Goal: Check status: Check status

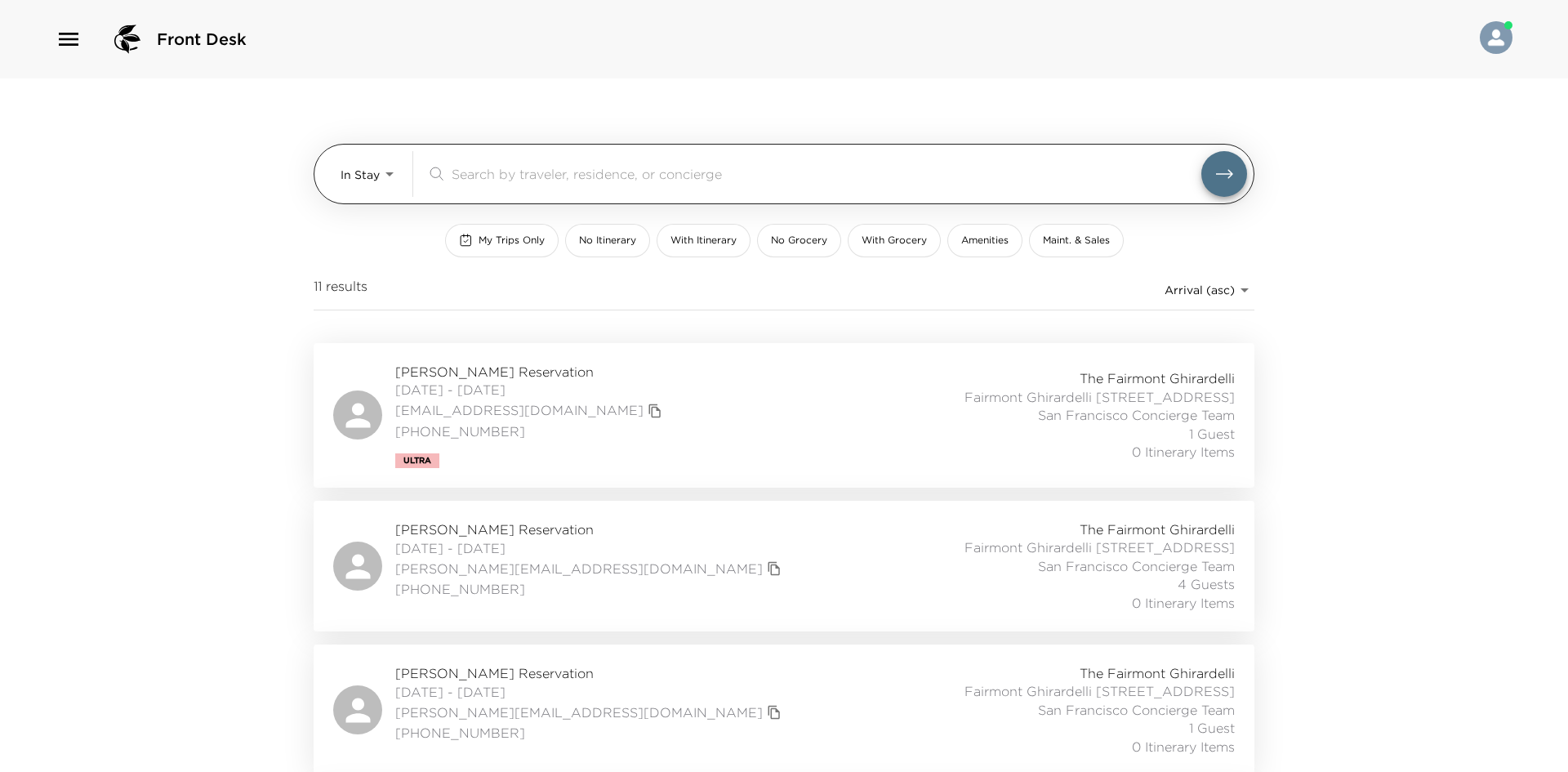
click at [355, 159] on body "Front Desk In Stay In-Stay ​ My Trips Only No Itinerary With Itinerary No Groce…" at bounding box center [784, 386] width 1568 height 772
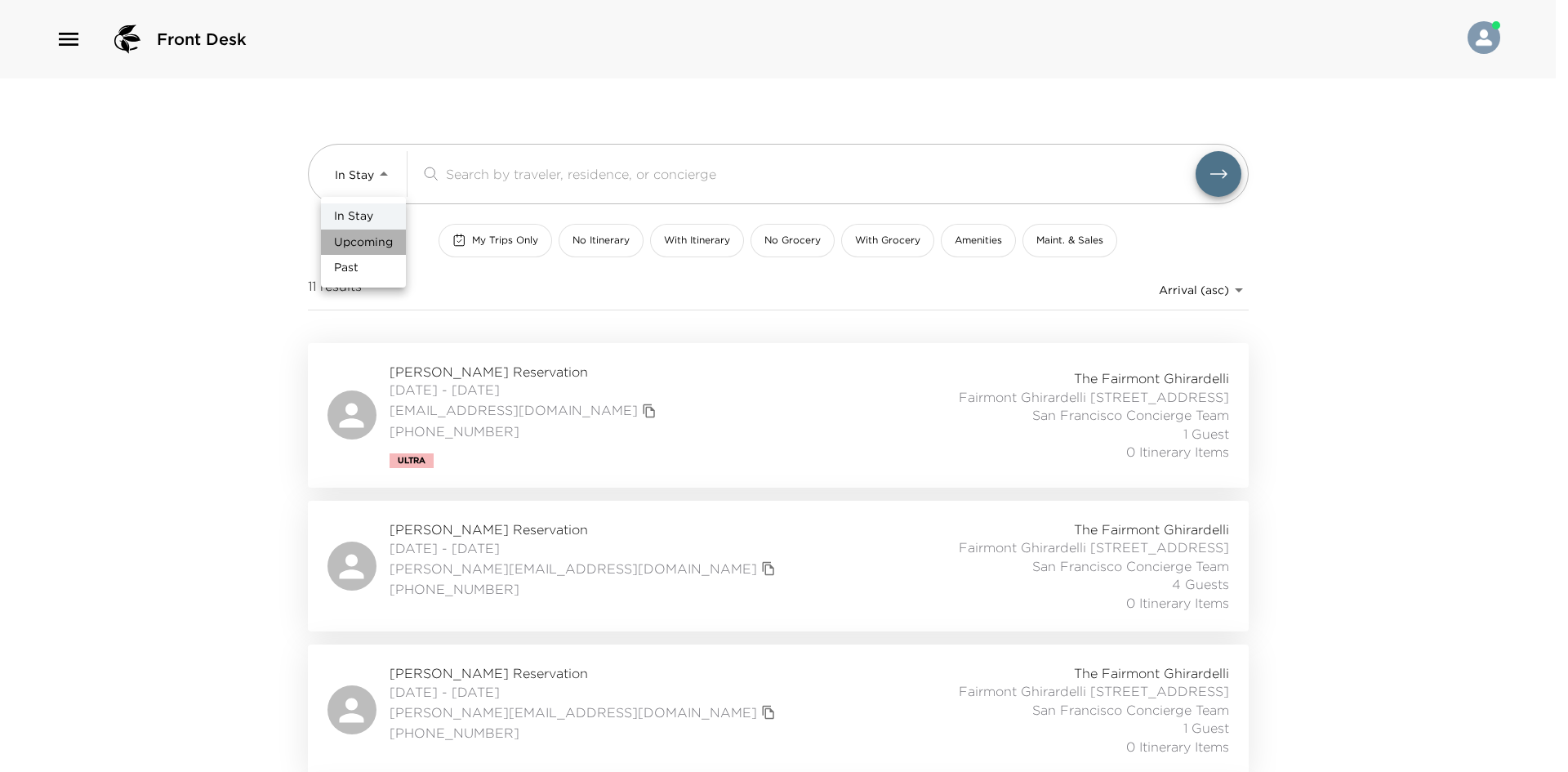
click at [356, 238] on span "Upcoming" at bounding box center [363, 242] width 59 height 16
type input "Upcoming"
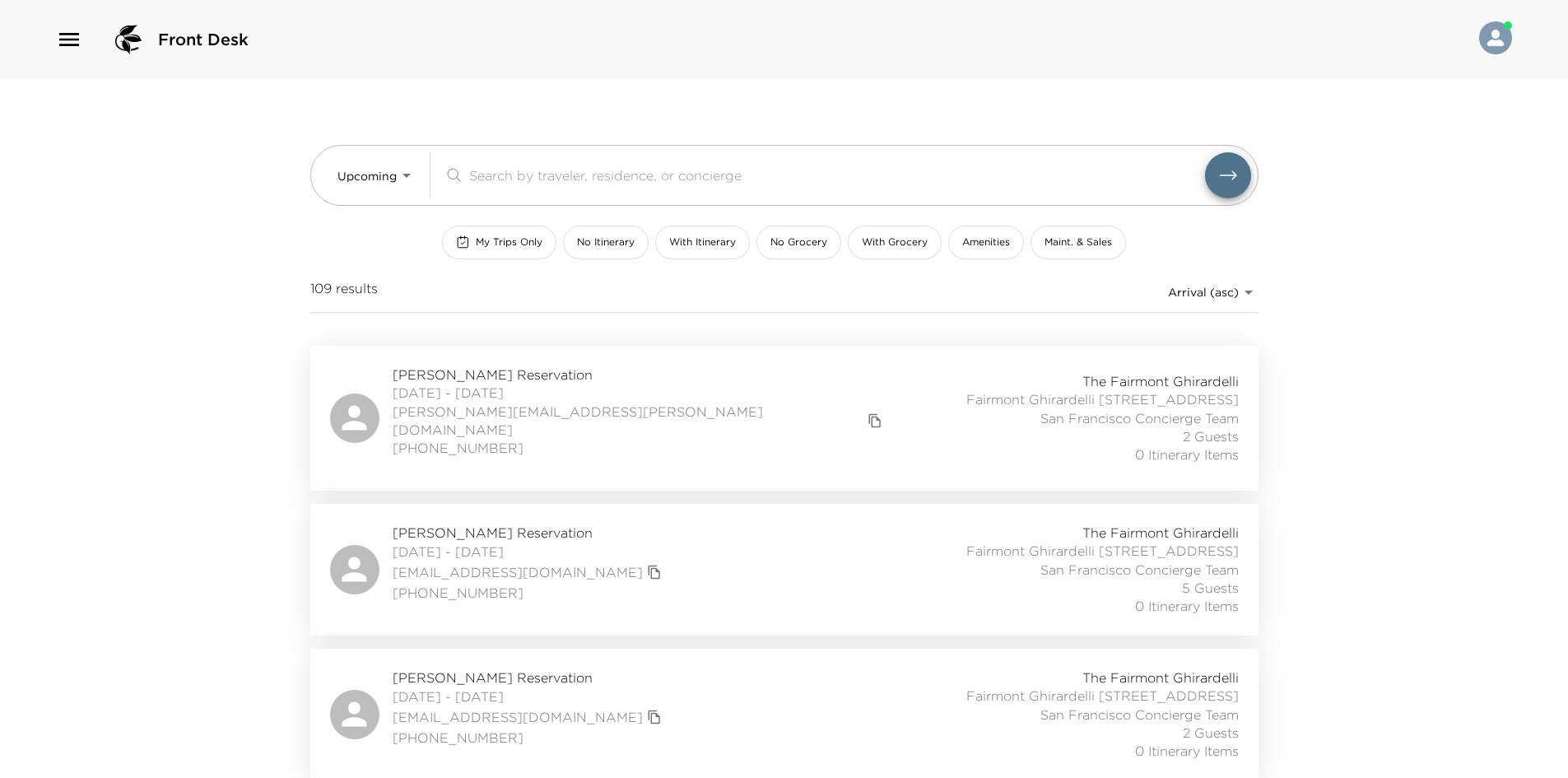
drag, startPoint x: 129, startPoint y: 275, endPoint x: 366, endPoint y: 371, distance: 255.7
click at [675, 422] on div "Fred Berkowitz Reservation 09/01/2025 - 09/04/2025 fred.berkowitz@icloud.com 41…" at bounding box center [784, 418] width 909 height 106
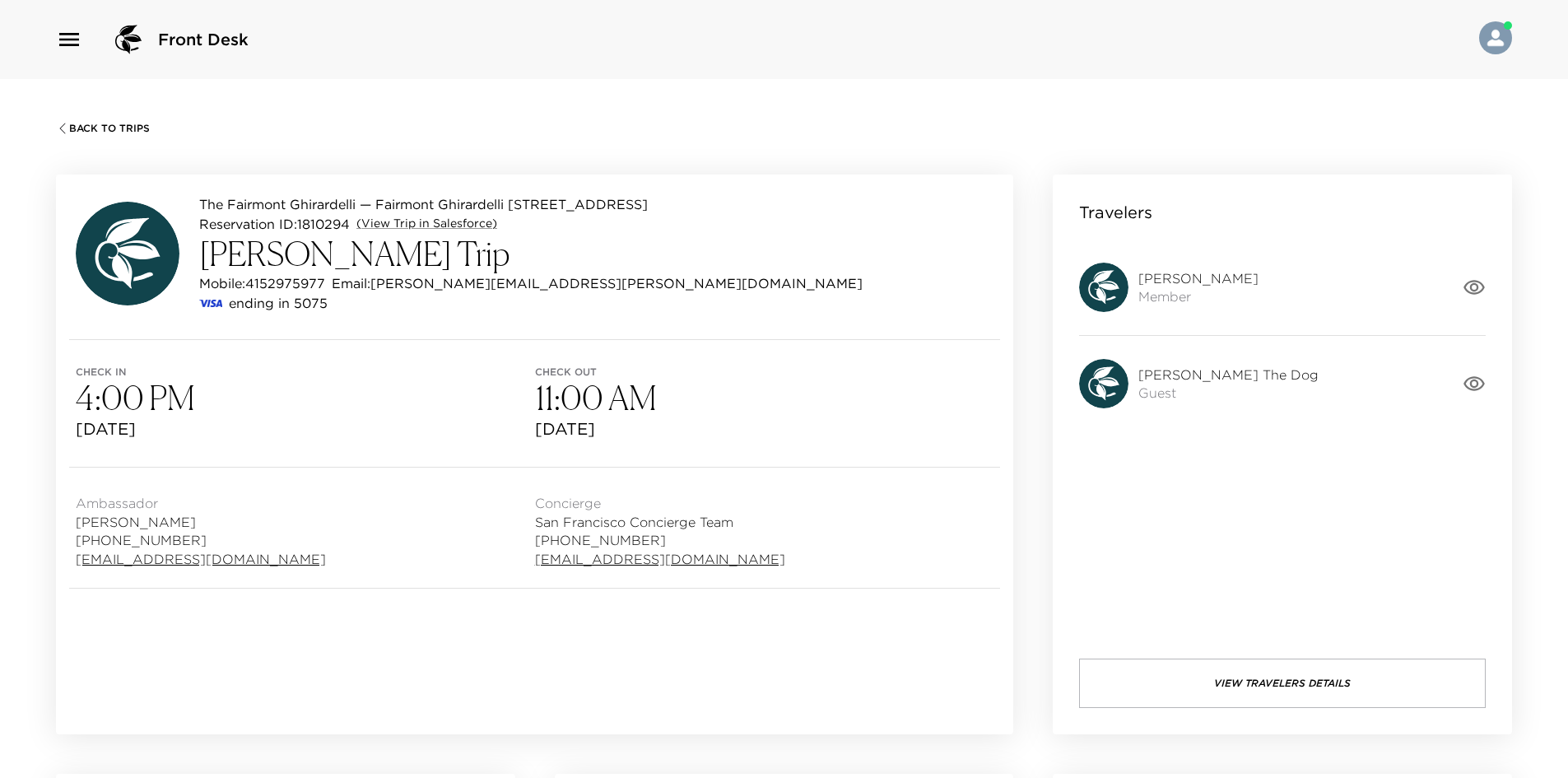
click at [1260, 681] on button "View Travelers Details" at bounding box center [1282, 683] width 406 height 49
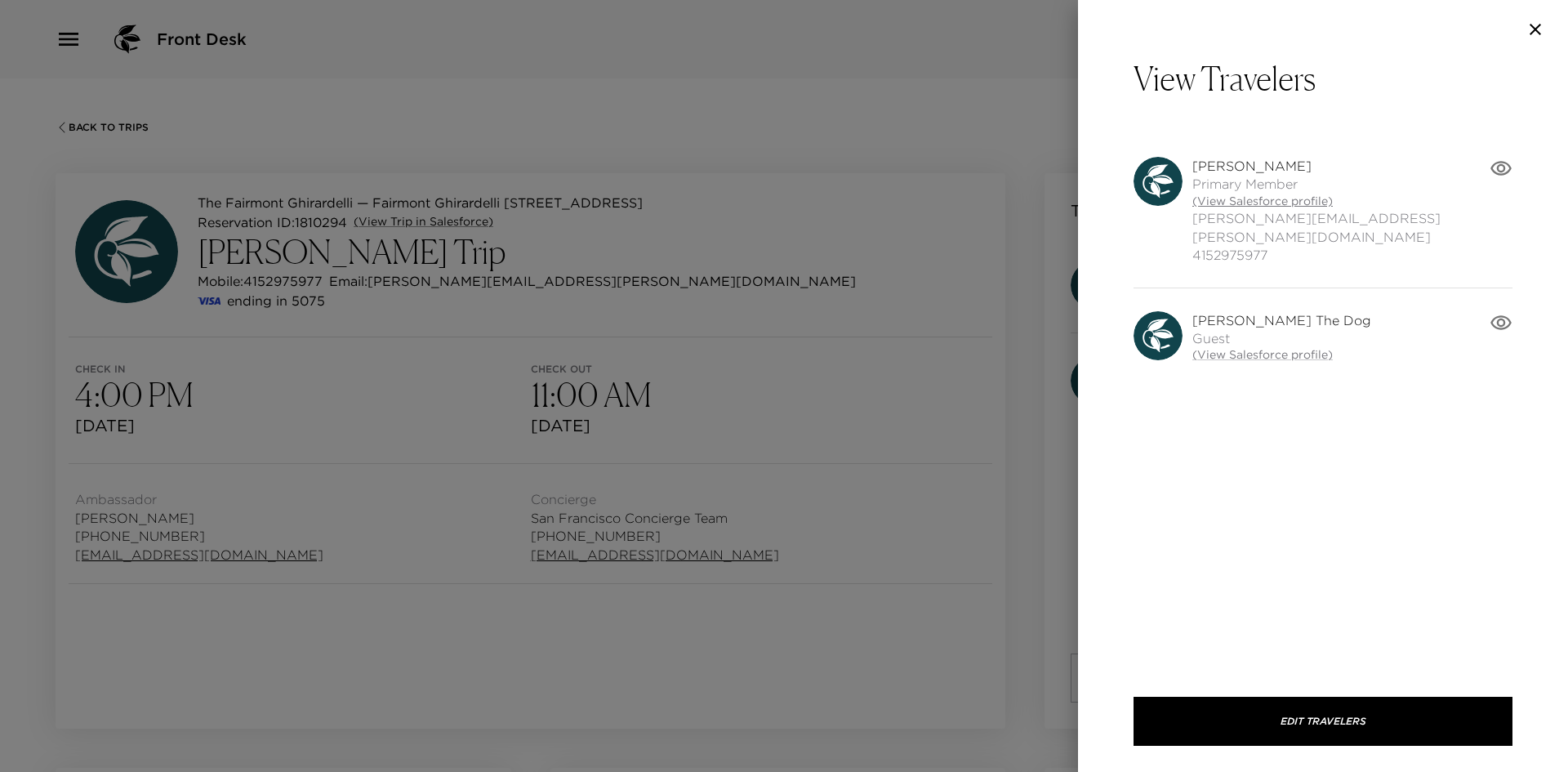
click at [1283, 200] on link "(View Salesforce profile)" at bounding box center [1341, 201] width 298 height 16
